Goal: Check status: Check status

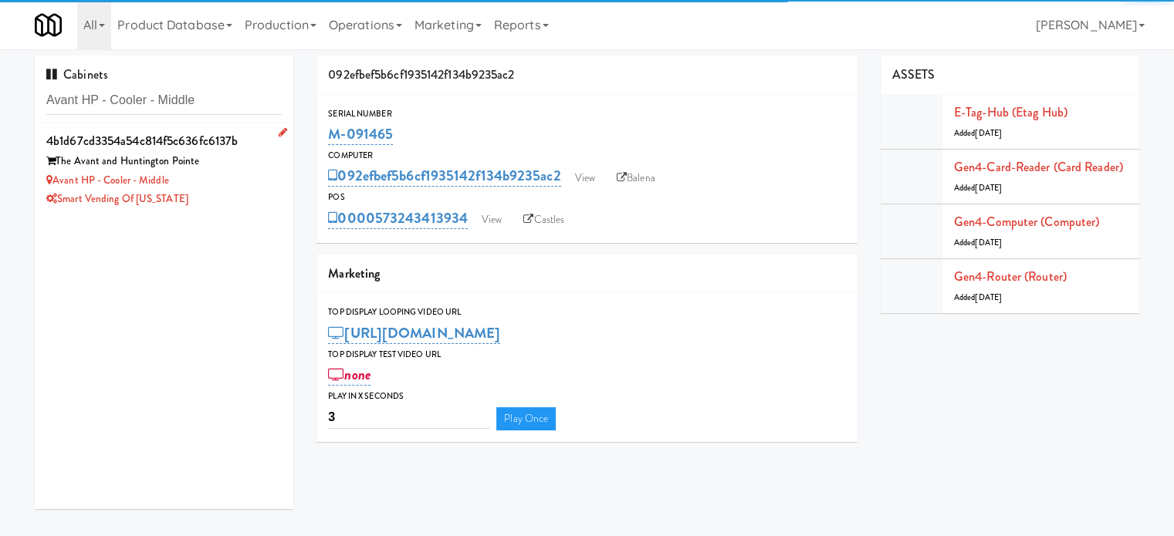
type input "Avant HP - Cooler - Middle"
click at [244, 201] on div "Smart Vending of [US_STATE]" at bounding box center [163, 199] width 235 height 19
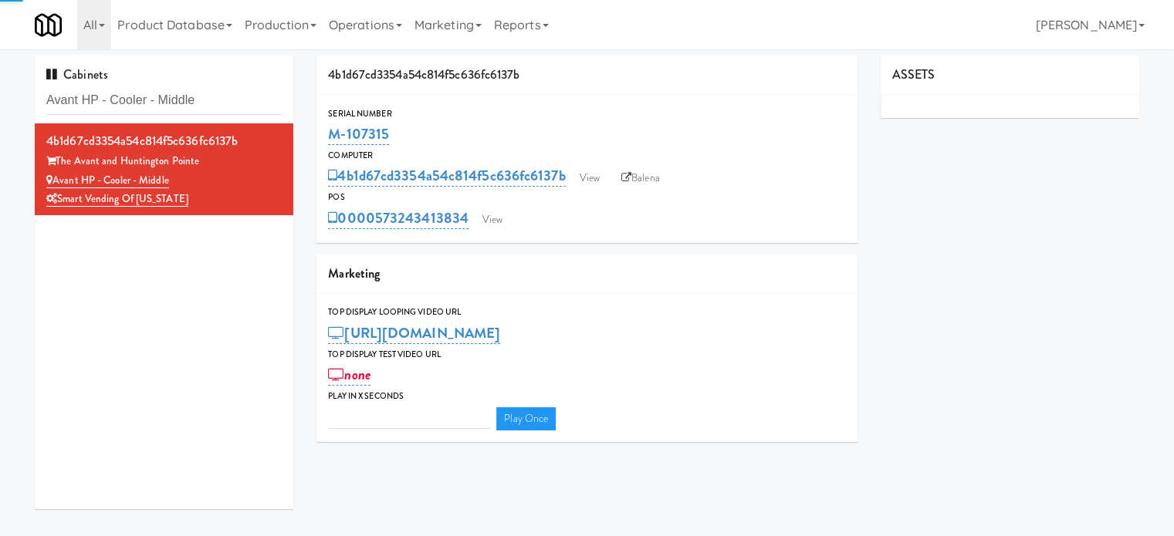
type input "3"
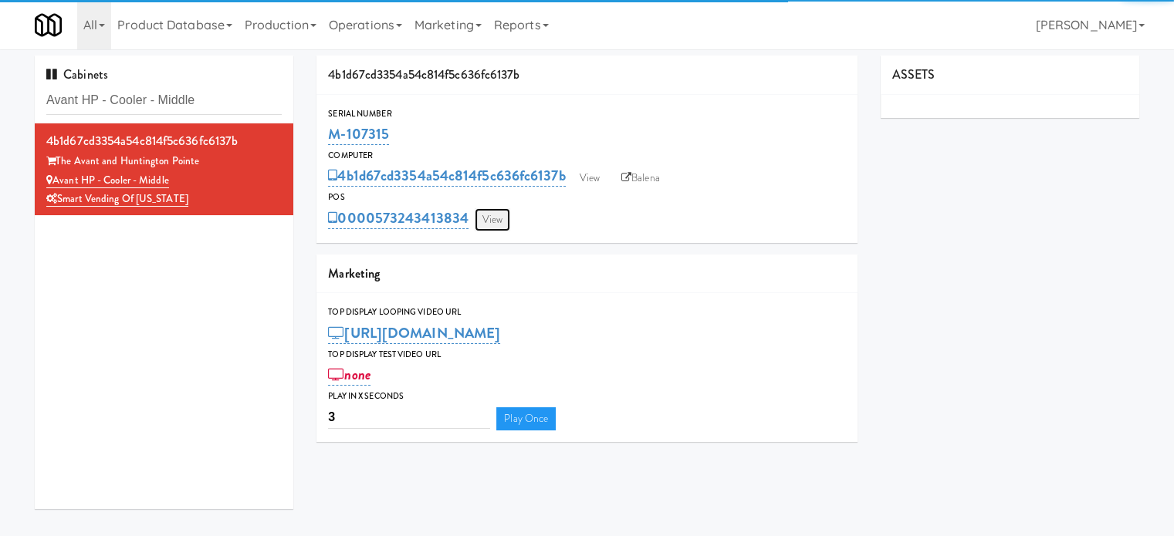
click at [486, 220] on link "View" at bounding box center [493, 219] width 36 height 23
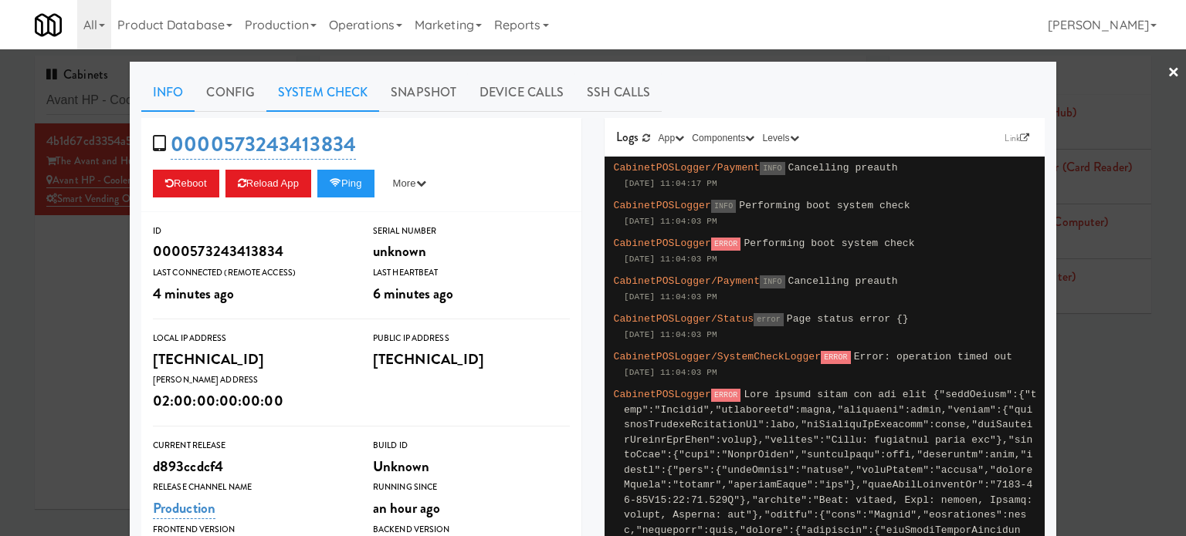
click at [284, 86] on link "System Check" at bounding box center [322, 92] width 113 height 39
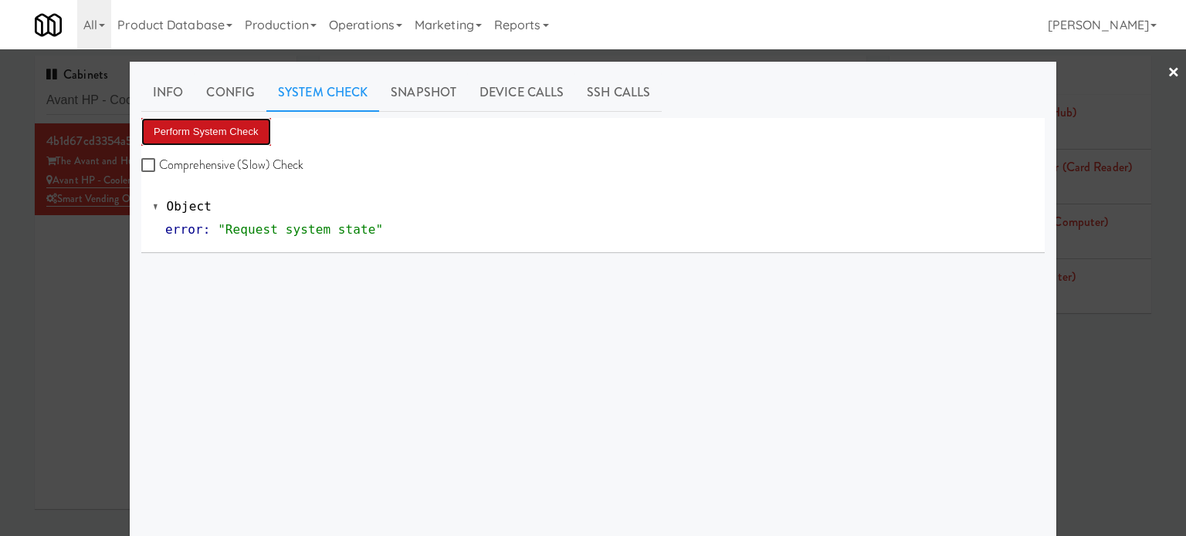
click at [228, 129] on button "Perform System Check" at bounding box center [206, 132] width 130 height 28
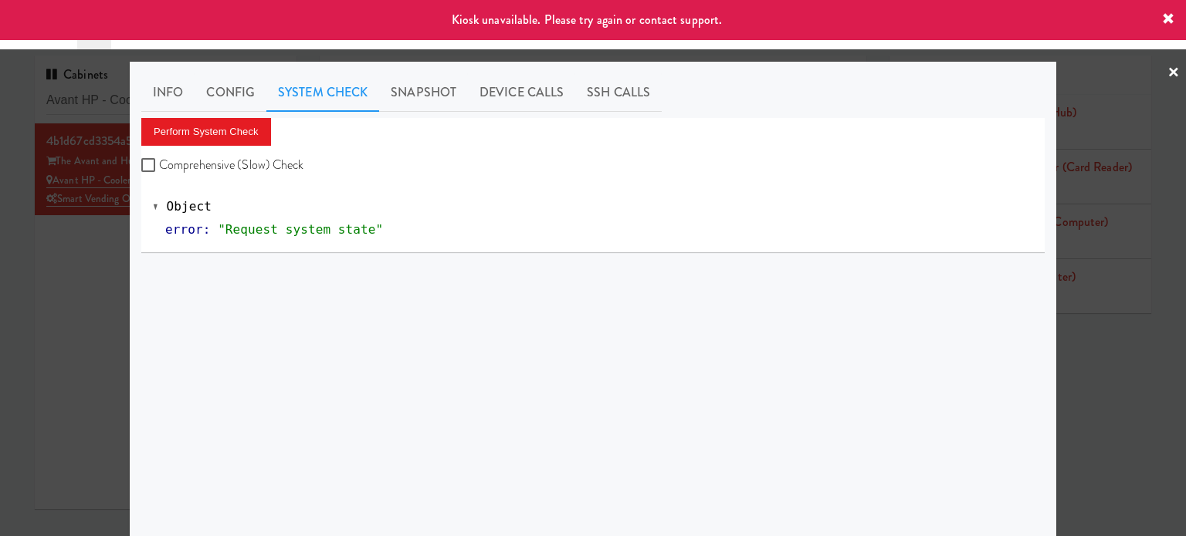
click at [84, 260] on div at bounding box center [593, 268] width 1186 height 536
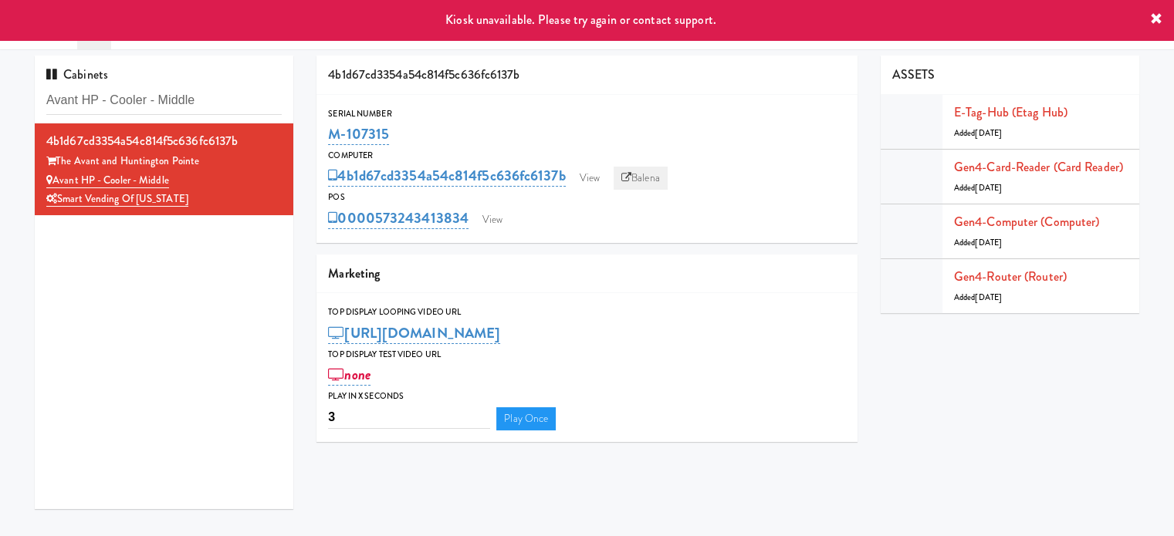
click at [642, 178] on link "Balena" at bounding box center [641, 178] width 54 height 23
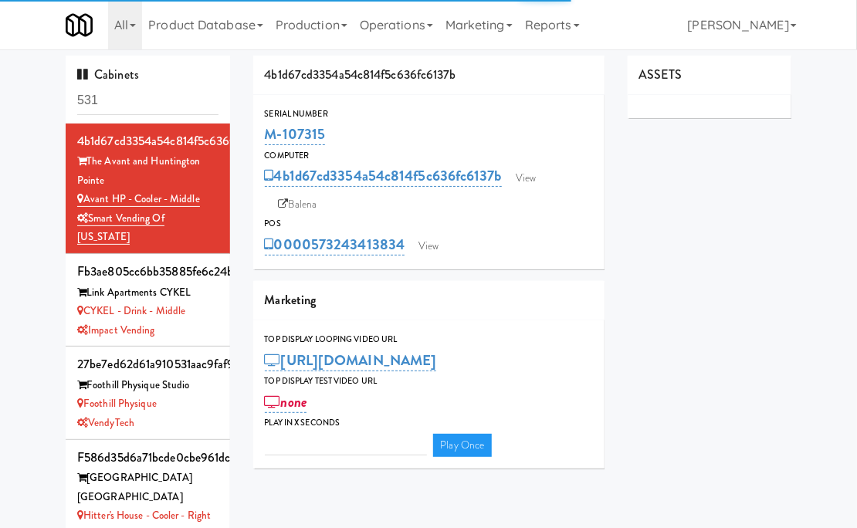
type input "3"
